Goal: Task Accomplishment & Management: Complete application form

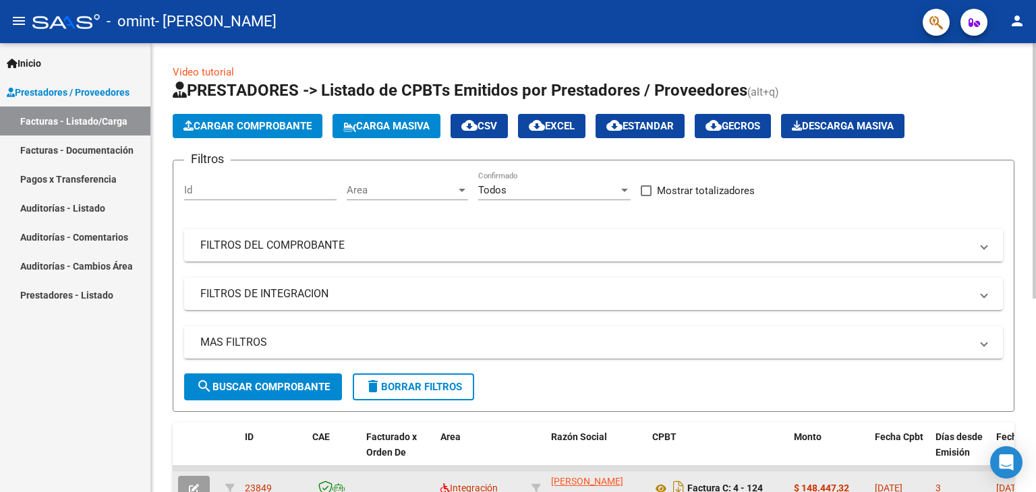
drag, startPoint x: 0, startPoint y: 0, endPoint x: 194, endPoint y: 286, distance: 345.8
click at [194, 484] on icon "button" at bounding box center [194, 489] width 10 height 10
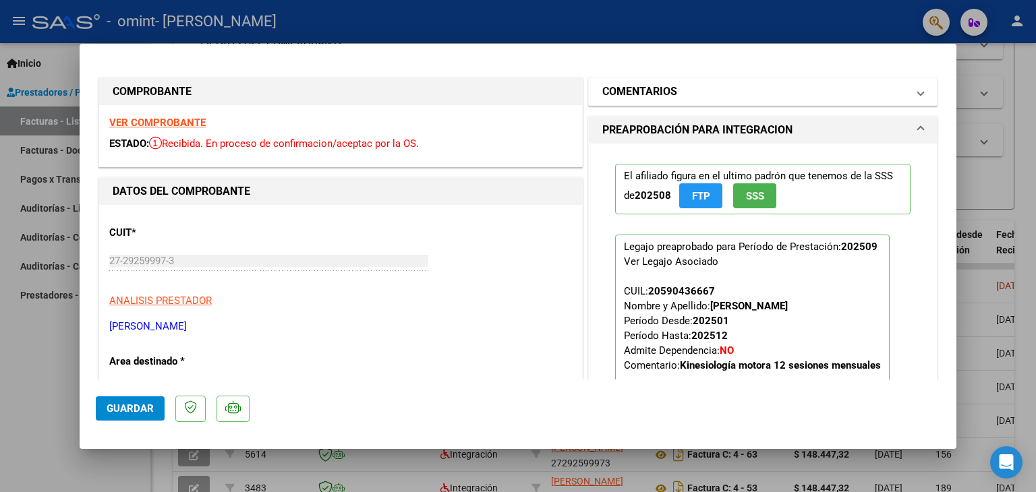
click at [919, 94] on mat-expansion-panel-header "COMENTARIOS" at bounding box center [763, 91] width 348 height 27
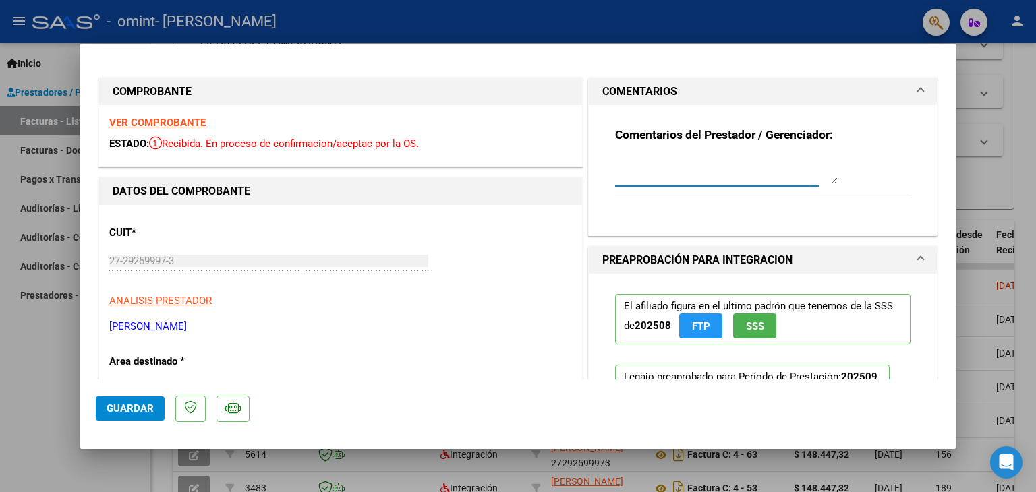
click at [675, 177] on textarea at bounding box center [726, 170] width 223 height 27
type textarea "h"
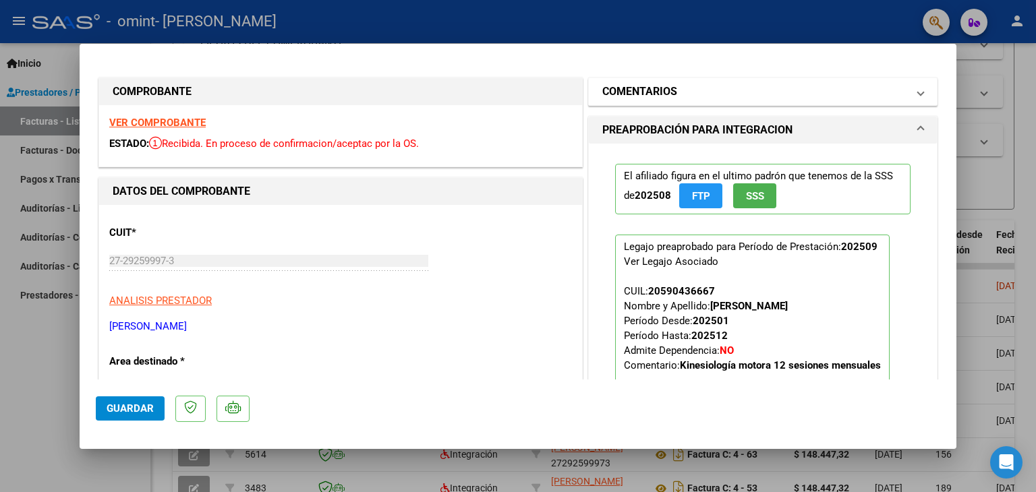
click at [907, 94] on span "COMENTARIOS" at bounding box center [760, 92] width 316 height 16
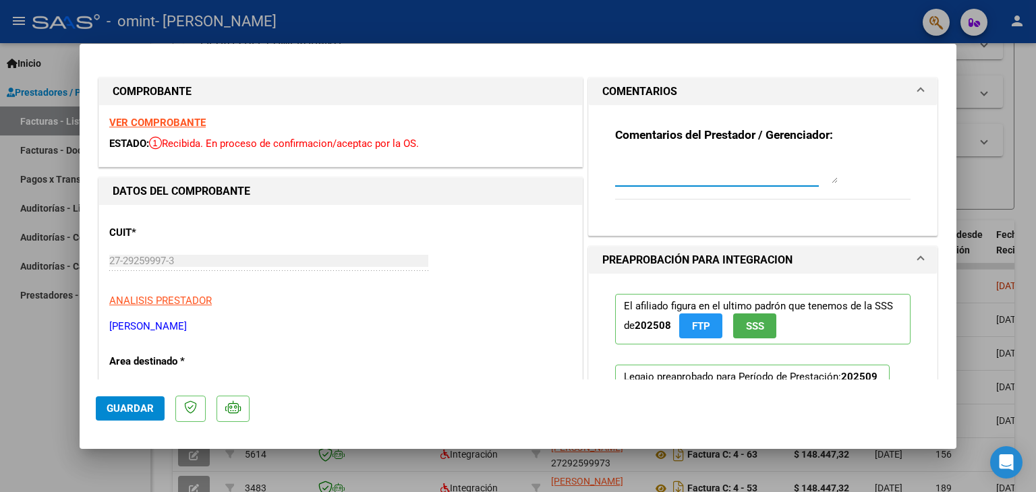
click at [708, 179] on textarea at bounding box center [726, 170] width 223 height 27
type textarea "b"
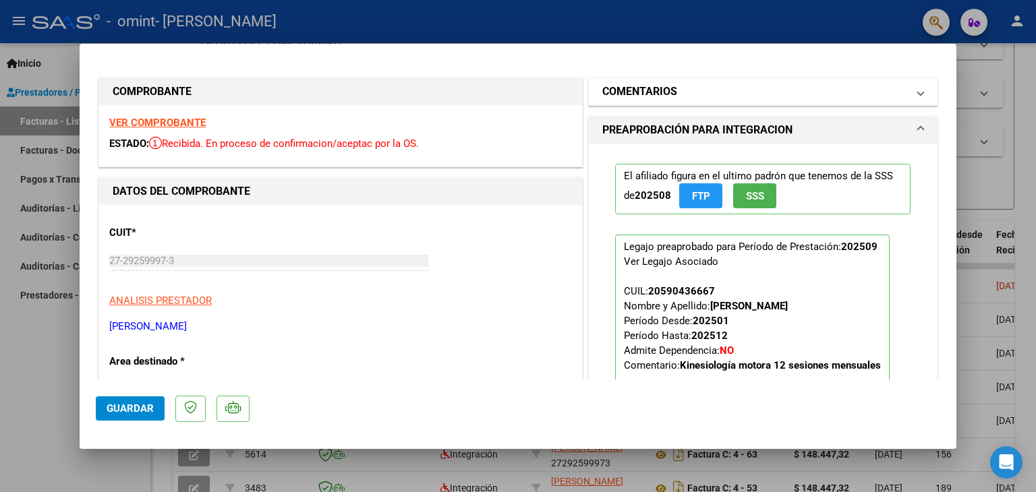
click at [897, 87] on span "COMENTARIOS" at bounding box center [760, 92] width 316 height 16
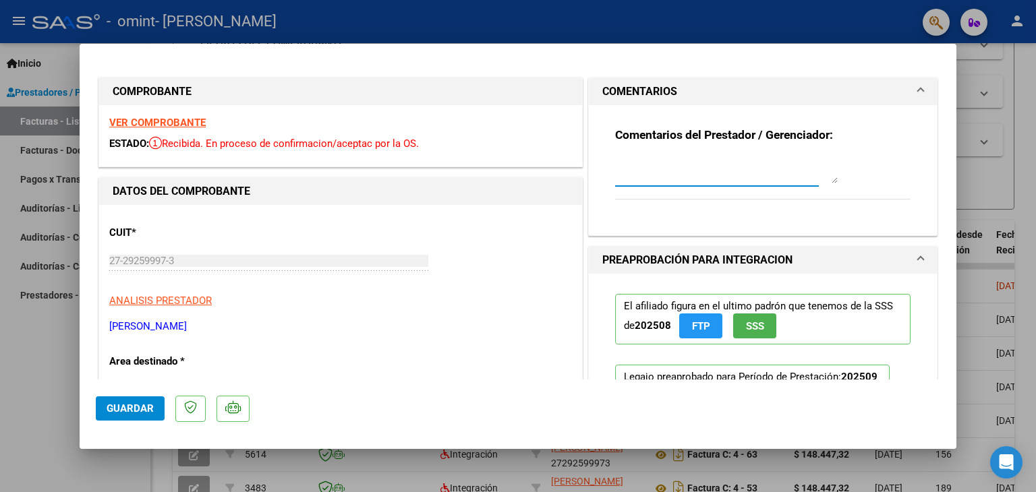
click at [758, 177] on textarea at bounding box center [726, 170] width 223 height 27
type textarea "Buenos dias adjunto informe semestral en formulario correspondiente."
click at [939, 238] on mat-dialog-content "COMPROBANTE VER COMPROBANTE ESTADO: Recibida. En proceso de confirmacion/acepta…" at bounding box center [518, 220] width 877 height 320
click at [540, 287] on div "CUIT * 27-29259997-3 Ingresar CUIT ANALISIS PRESTADOR [PERSON_NAME] [PERSON_NAM…" at bounding box center [340, 274] width 463 height 119
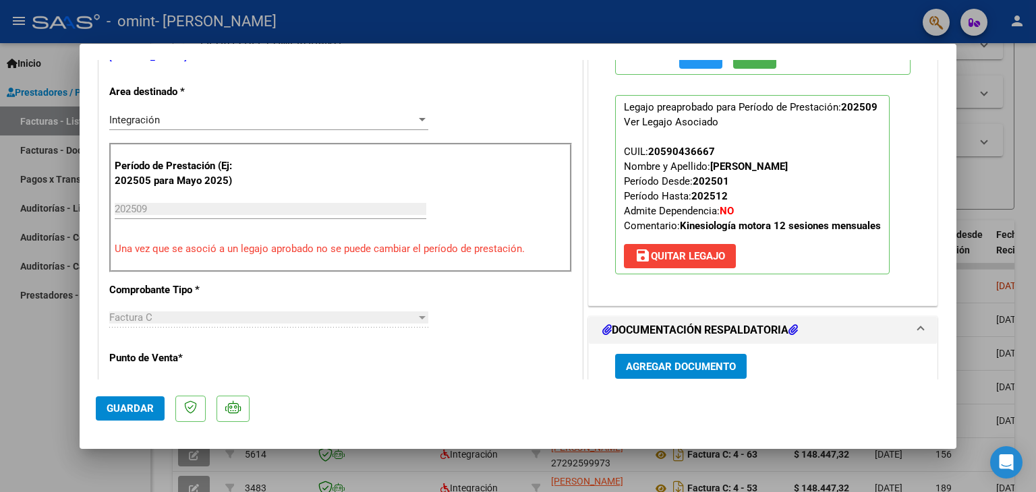
scroll to position [405, 0]
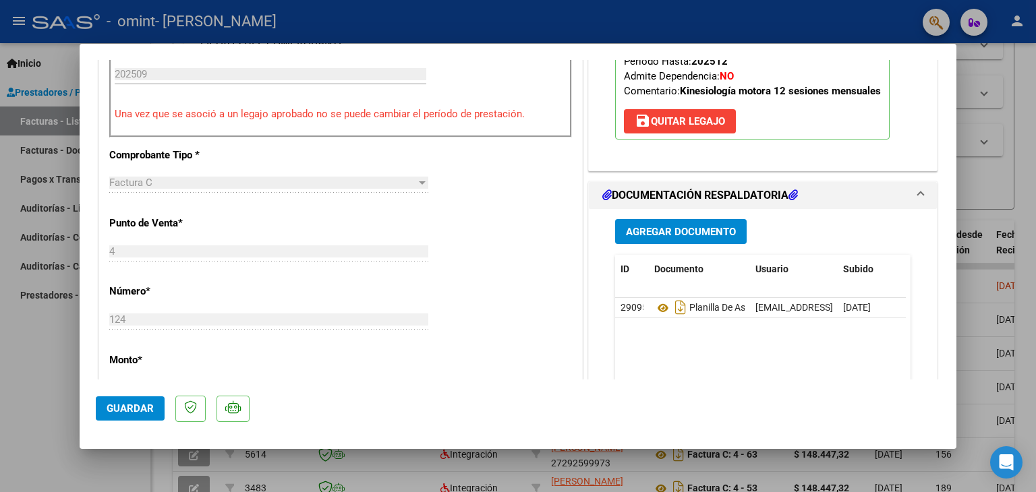
click at [677, 235] on span "Agregar Documento" at bounding box center [681, 232] width 110 height 12
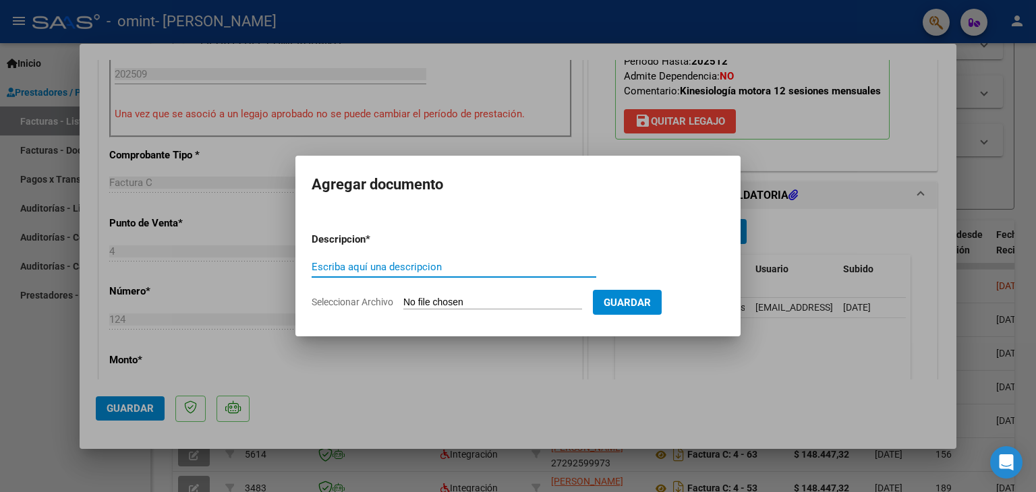
click at [503, 267] on input "Escriba aquí una descripcion" at bounding box center [454, 267] width 285 height 12
type input "informe"
click at [380, 298] on span "Seleccionar Archivo" at bounding box center [353, 302] width 82 height 11
click at [403, 298] on input "Seleccionar Archivo" at bounding box center [492, 303] width 179 height 13
type input "C:\fakepath\informe evolutivo con firma.pdf"
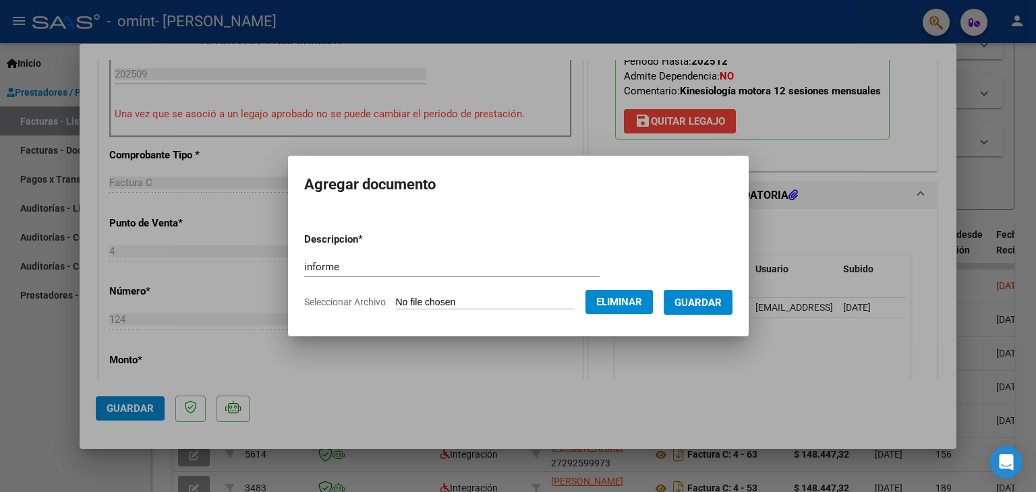
click at [712, 303] on span "Guardar" at bounding box center [698, 303] width 47 height 12
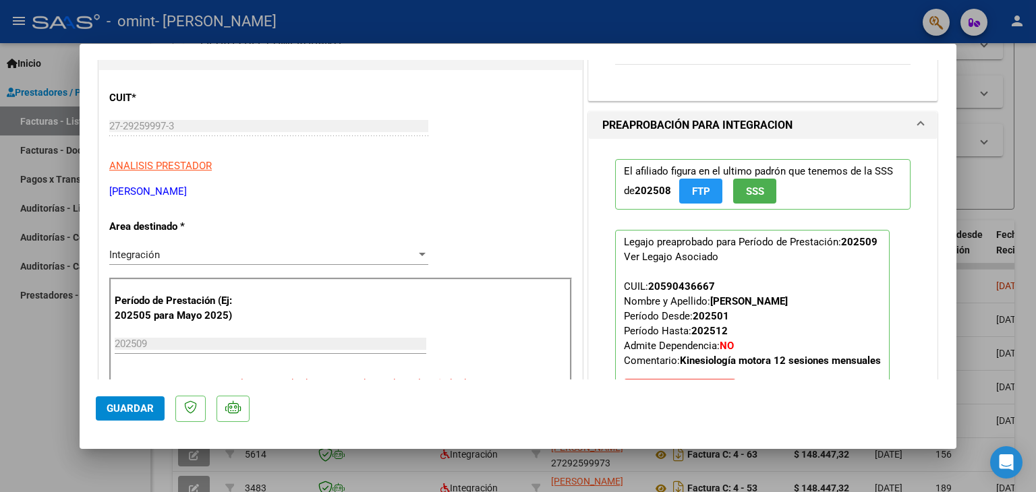
scroll to position [0, 0]
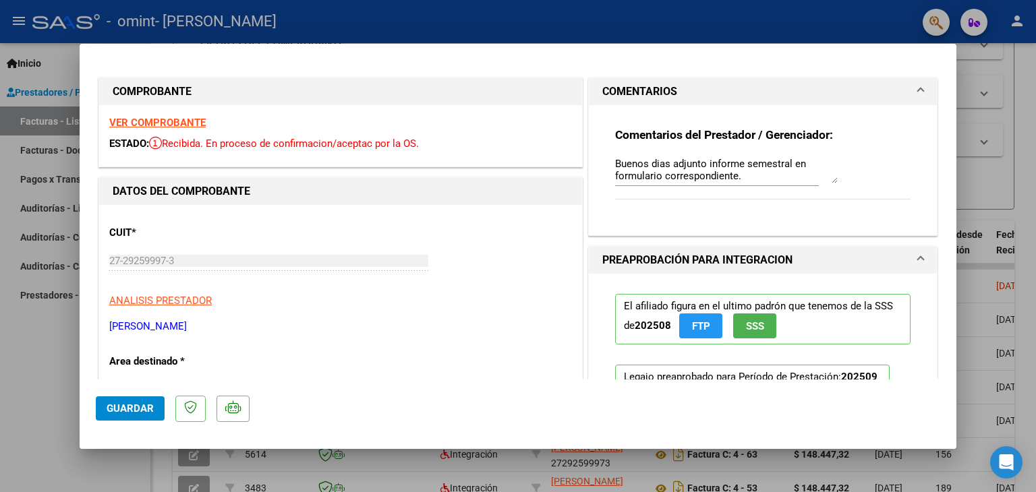
click at [115, 411] on span "Guardar" at bounding box center [130, 409] width 47 height 12
click at [1026, 171] on div at bounding box center [518, 246] width 1036 height 492
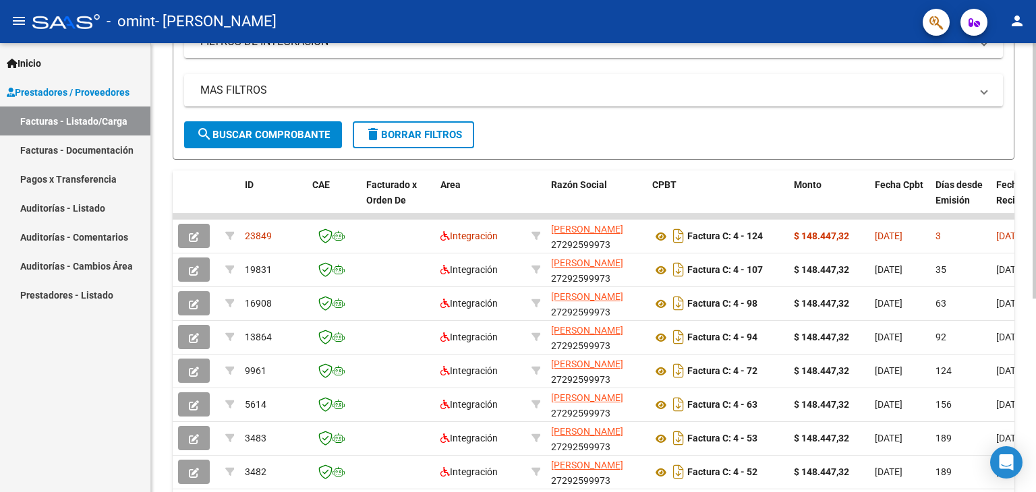
scroll to position [266, 0]
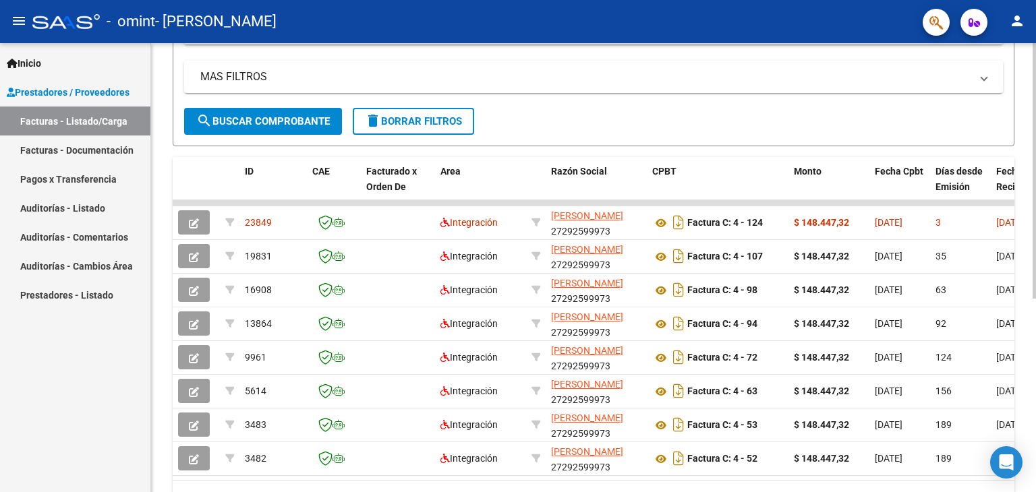
click at [1030, 398] on div "Video tutorial PRESTADORES -> Listado de CPBTs Emitidos por Prestadores / Prove…" at bounding box center [595, 167] width 888 height 781
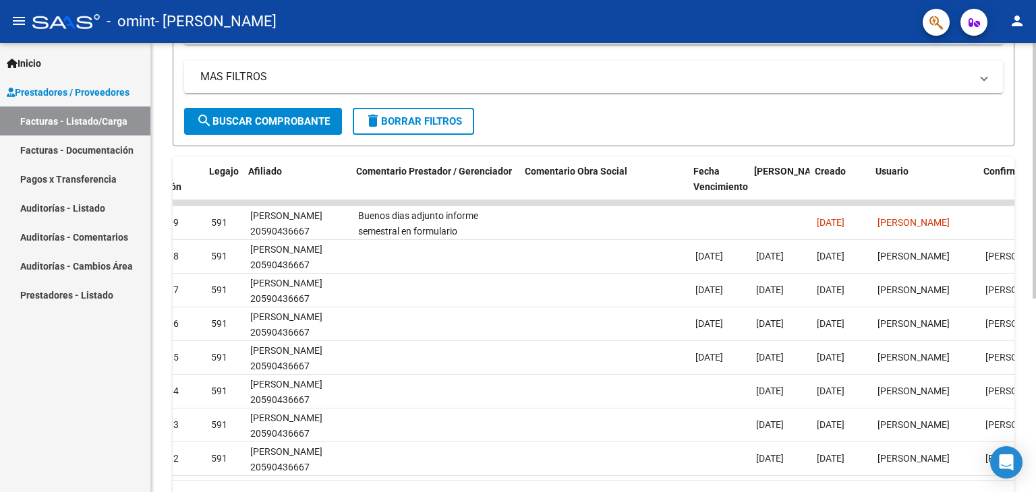
scroll to position [0, 2002]
